Goal: Task Accomplishment & Management: Complete application form

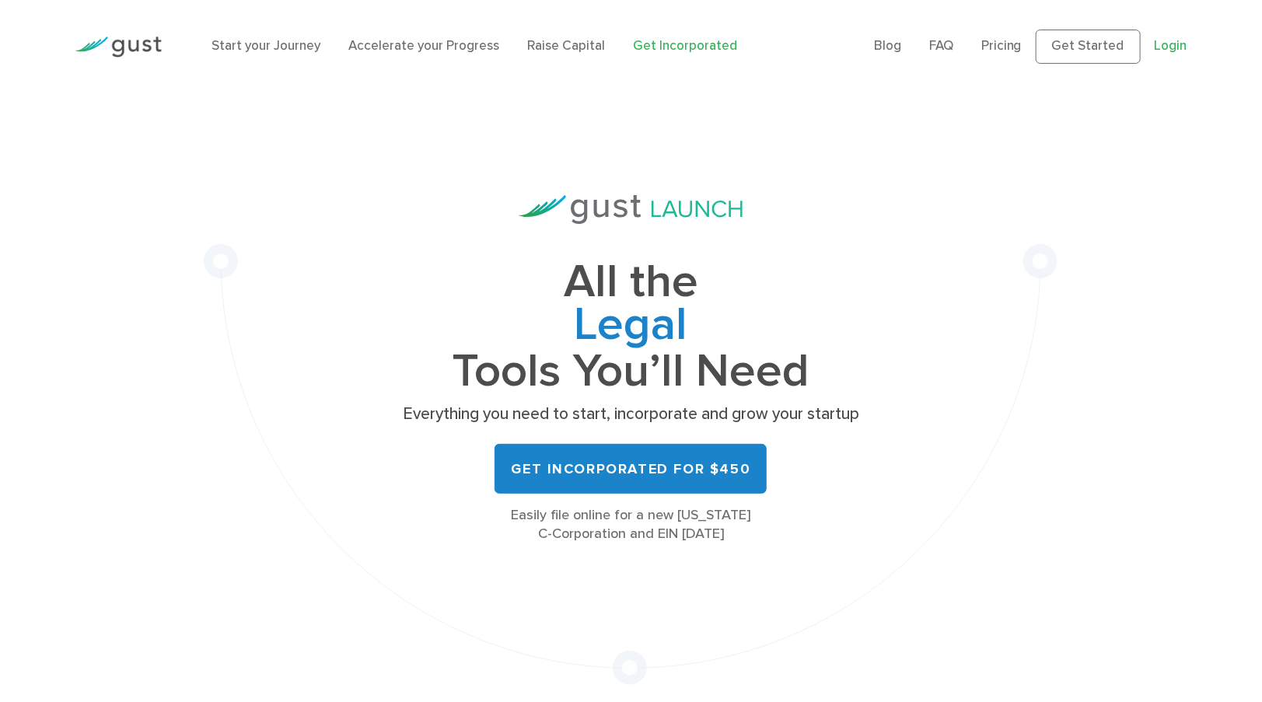
click at [1165, 40] on link "Login" at bounding box center [1171, 46] width 33 height 16
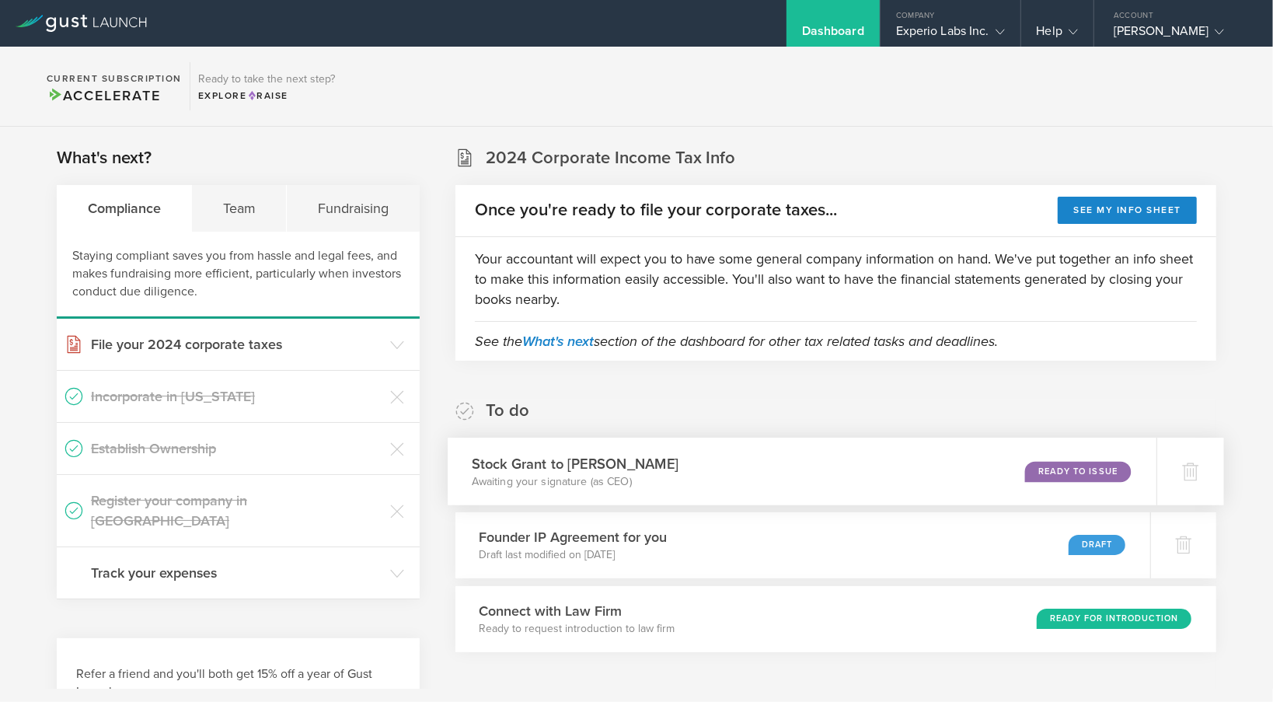
click at [1074, 463] on div "Ready to Issue" at bounding box center [1078, 471] width 106 height 21
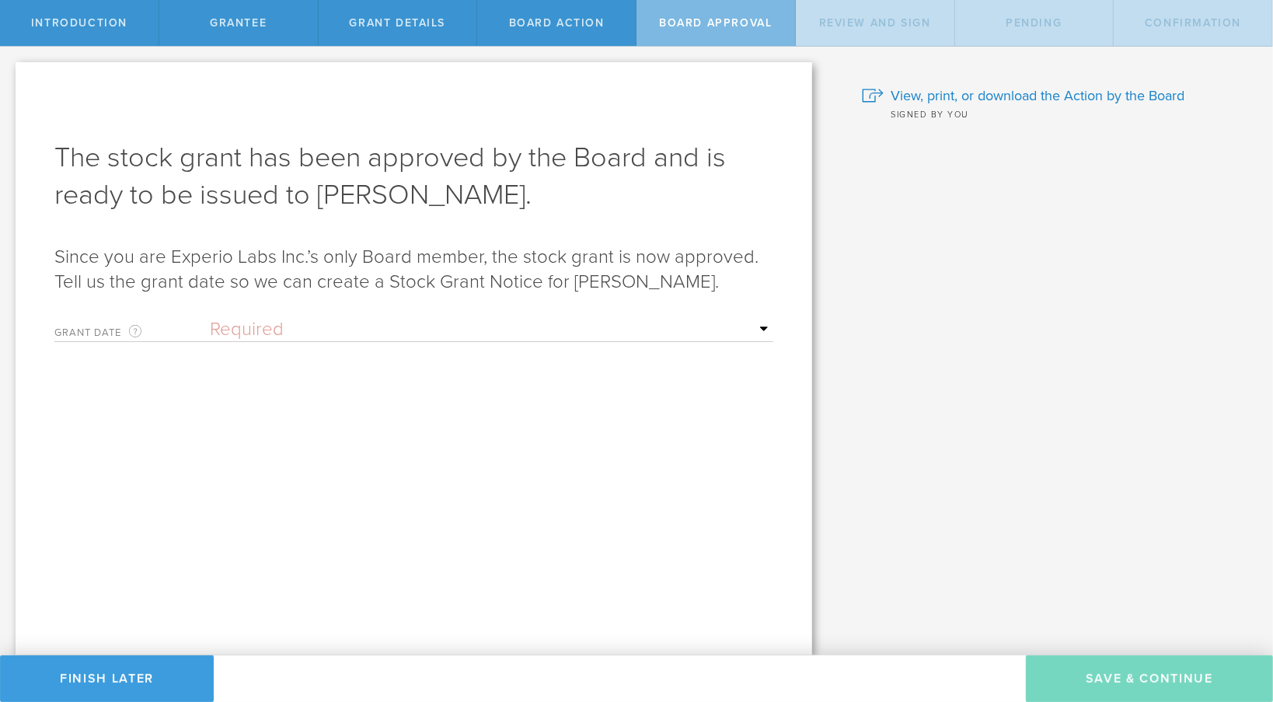
click at [342, 329] on select "Required Upon [PERSON_NAME]'s signature A specific date" at bounding box center [492, 329] width 564 height 23
click at [210, 318] on select "Required Upon [PERSON_NAME]'s signature A specific date" at bounding box center [492, 329] width 564 height 23
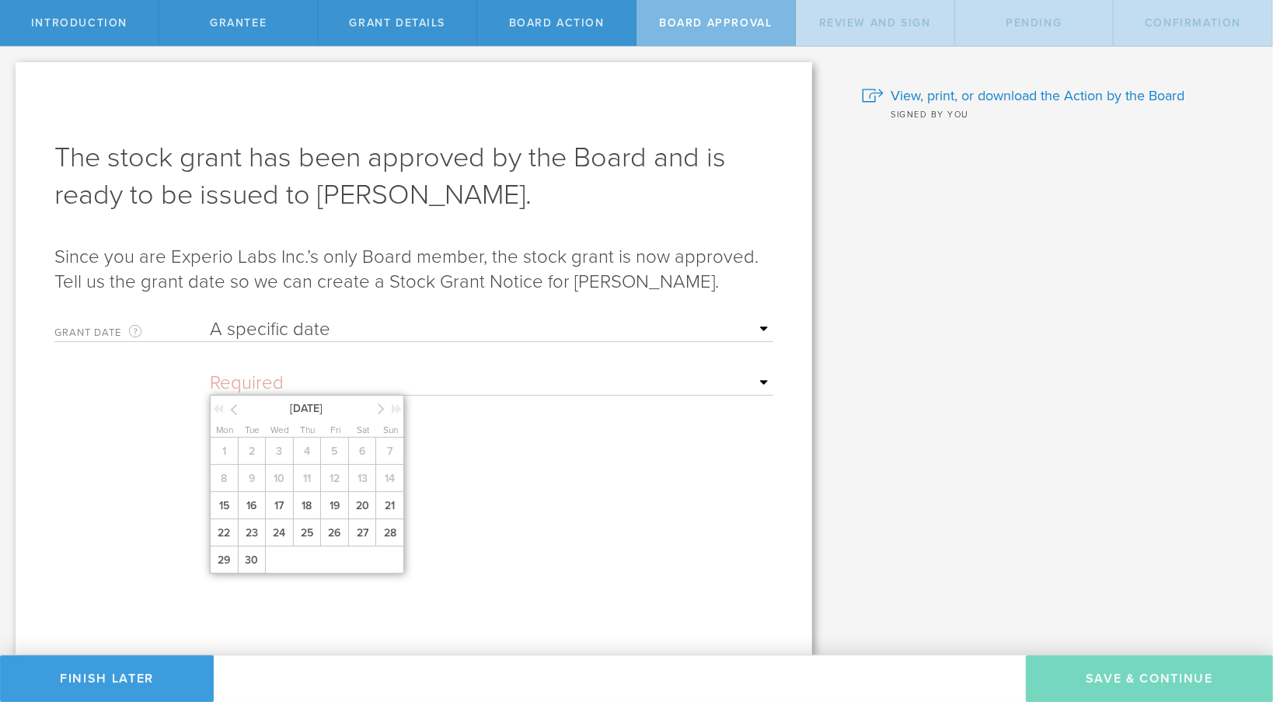
click at [262, 377] on input "text" at bounding box center [492, 383] width 564 height 23
click at [274, 330] on select "Required Upon [PERSON_NAME]'s signature A specific date" at bounding box center [492, 329] width 564 height 23
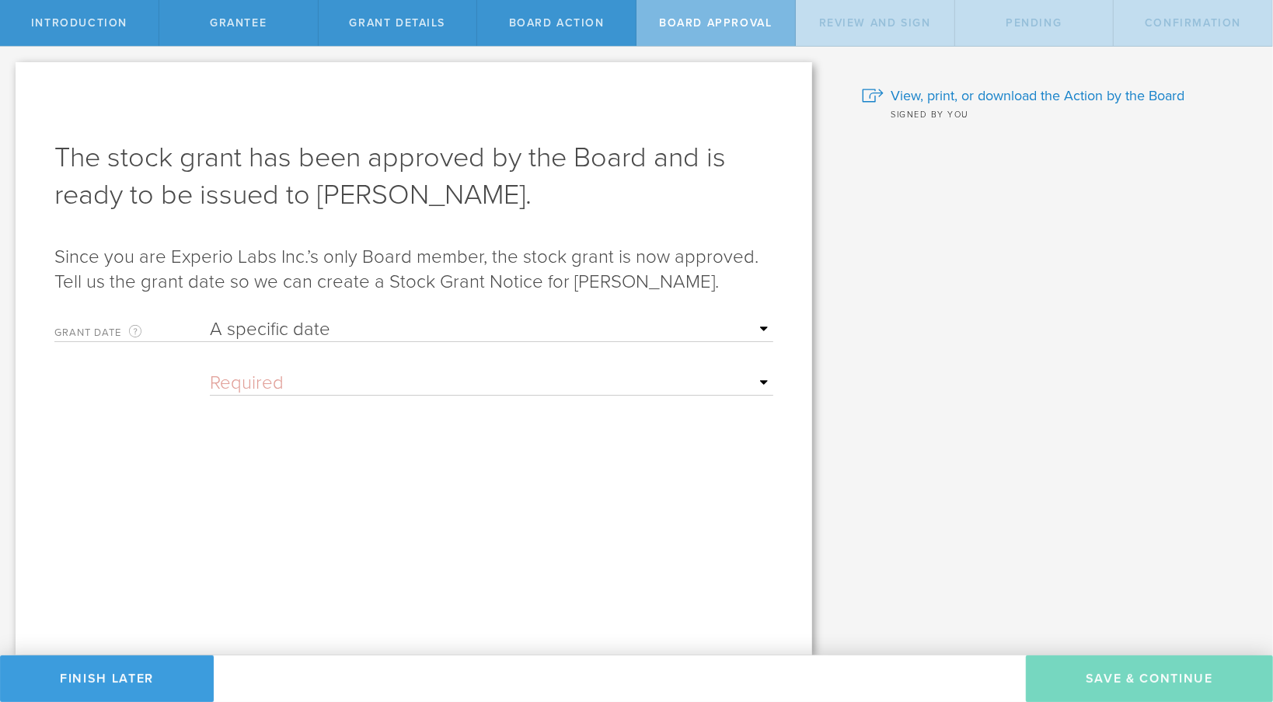
select select "uponGranteeSignature"
click at [210, 318] on select "Required Upon [PERSON_NAME]'s signature A specific date" at bounding box center [492, 329] width 564 height 23
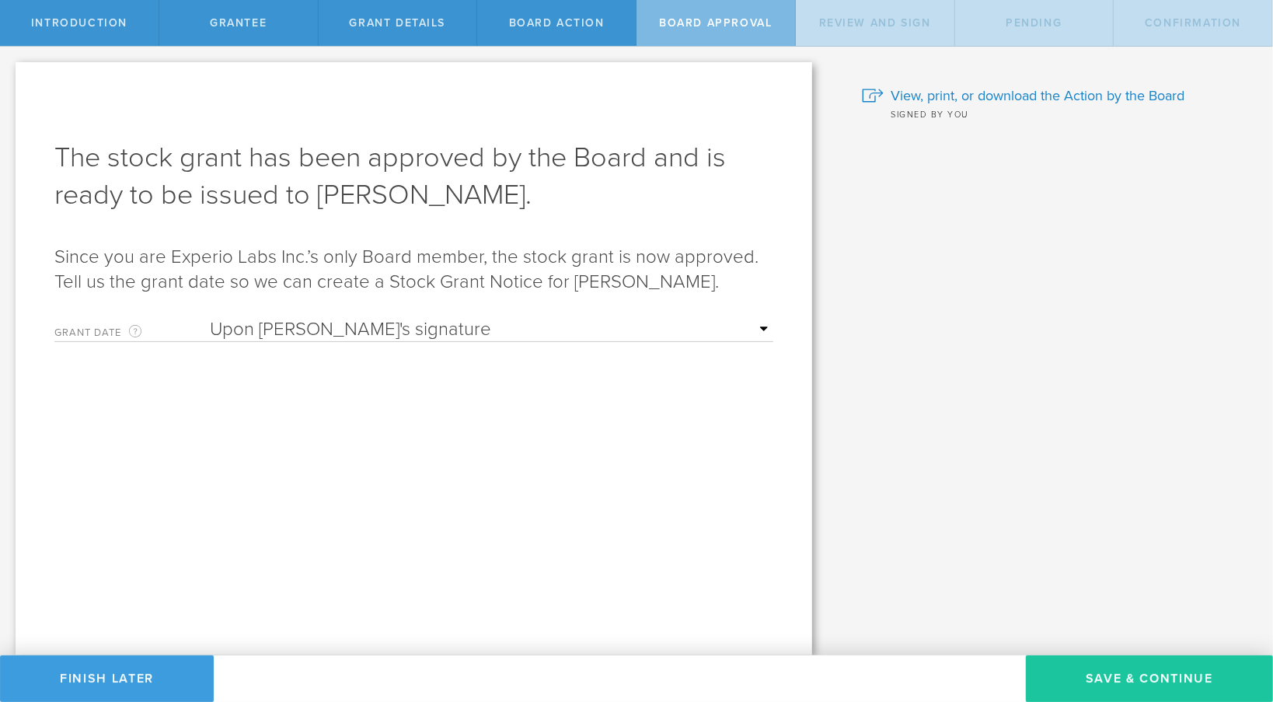
click at [1075, 686] on button "Save & Continue" at bounding box center [1149, 678] width 247 height 47
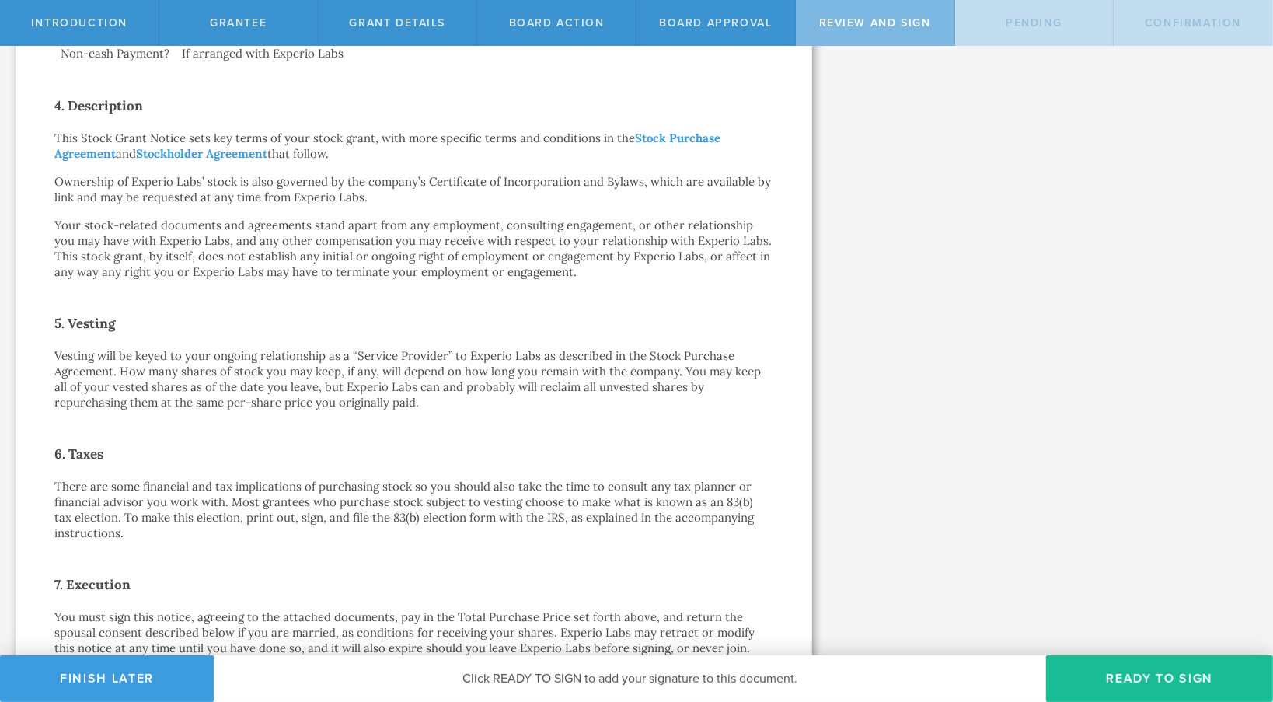
scroll to position [969, 0]
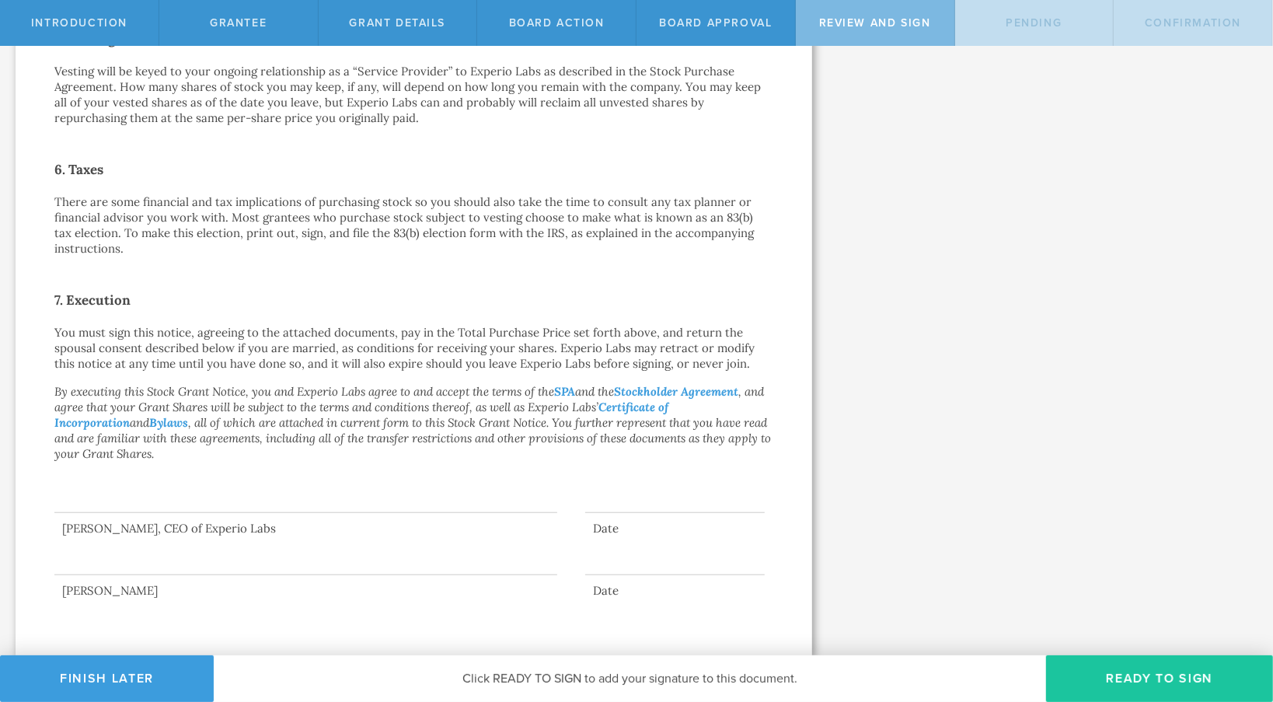
click at [1147, 676] on button "Ready to Sign" at bounding box center [1159, 678] width 227 height 47
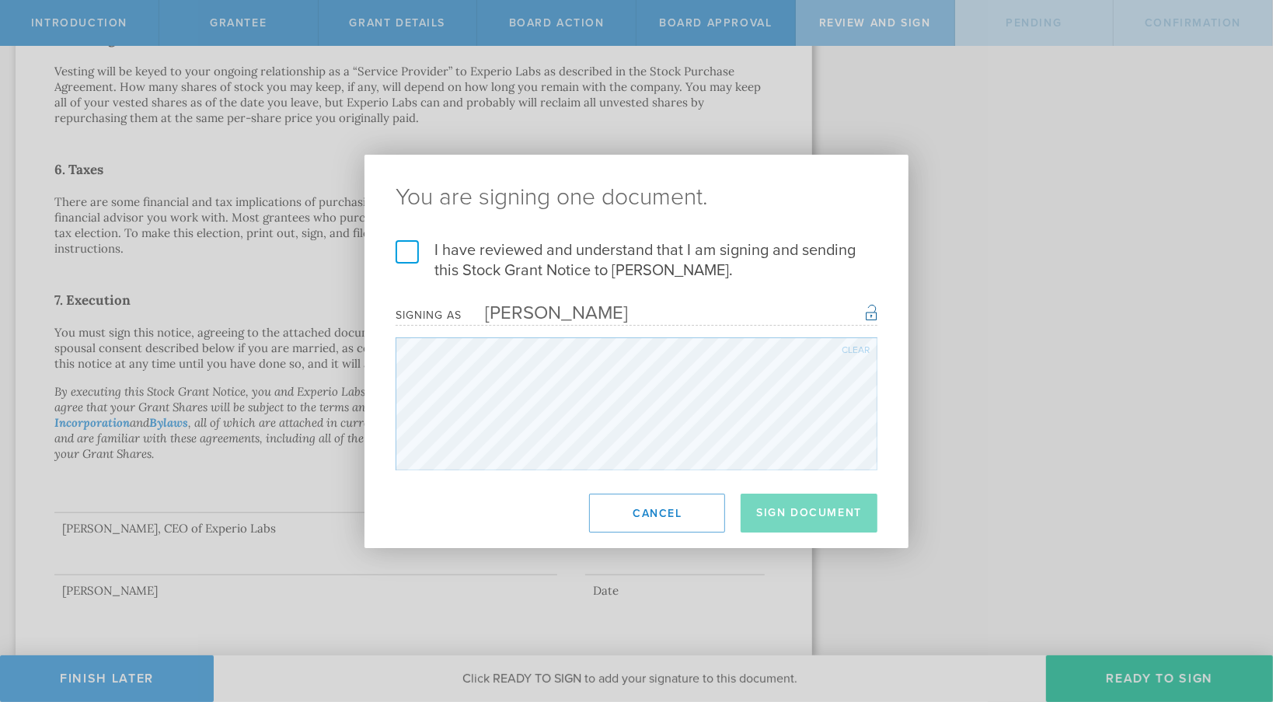
click at [457, 267] on label "I have reviewed and understand that I am signing and sending this Stock Grant N…" at bounding box center [637, 260] width 482 height 40
click at [0, 0] on input "I have reviewed and understand that I am signing and sending this Stock Grant N…" at bounding box center [0, 0] width 0 height 0
click at [820, 514] on button "Sign Document" at bounding box center [809, 513] width 137 height 39
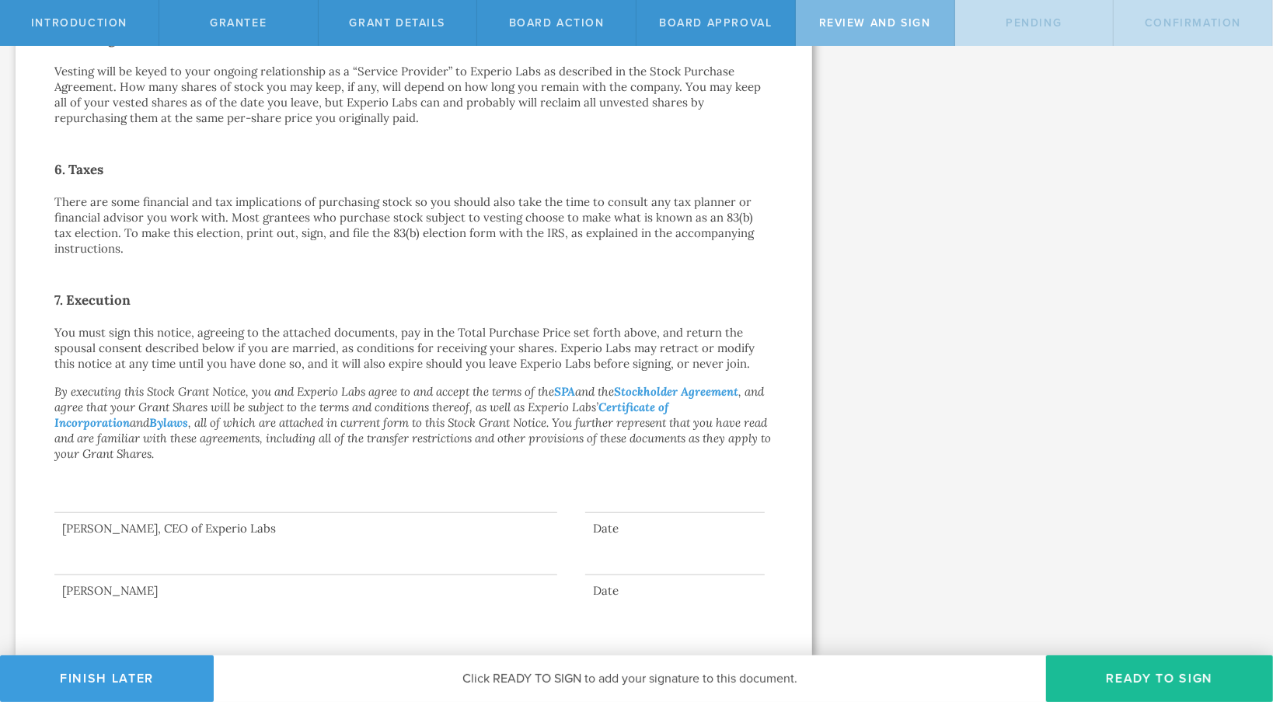
scroll to position [0, 0]
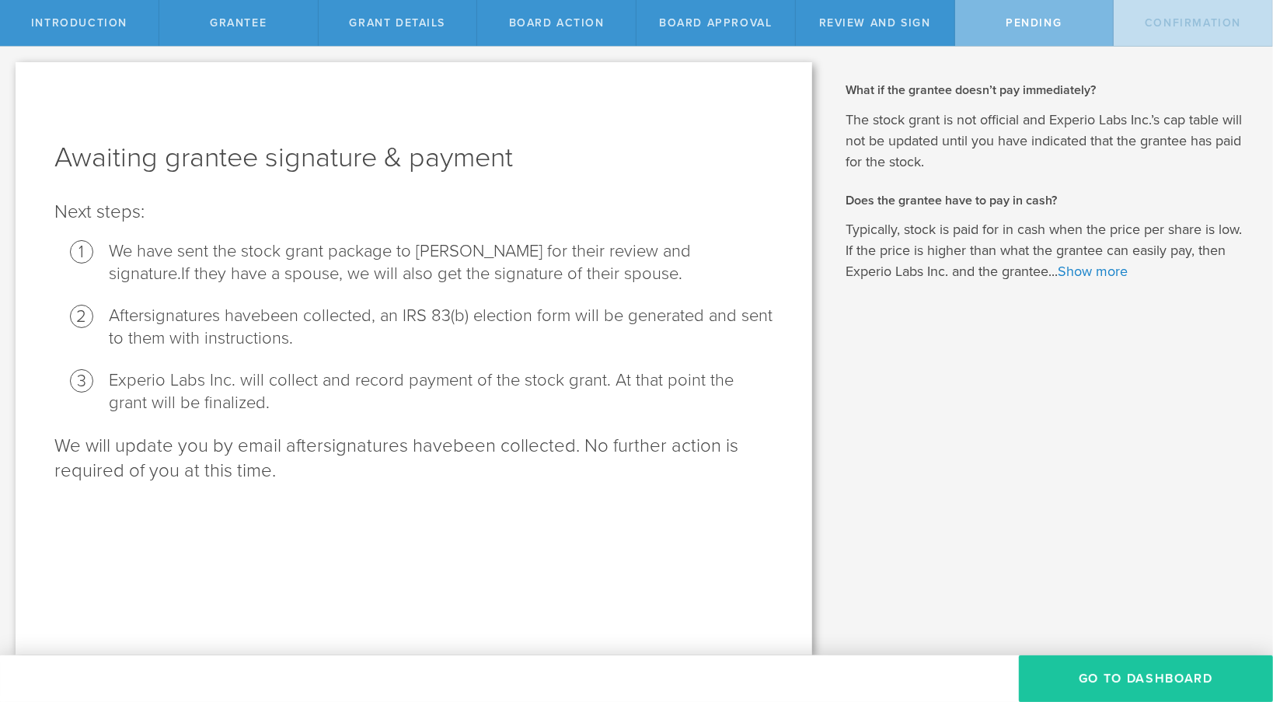
click at [1137, 681] on button "Go To Dashboard" at bounding box center [1146, 678] width 254 height 47
